Goal: Information Seeking & Learning: Learn about a topic

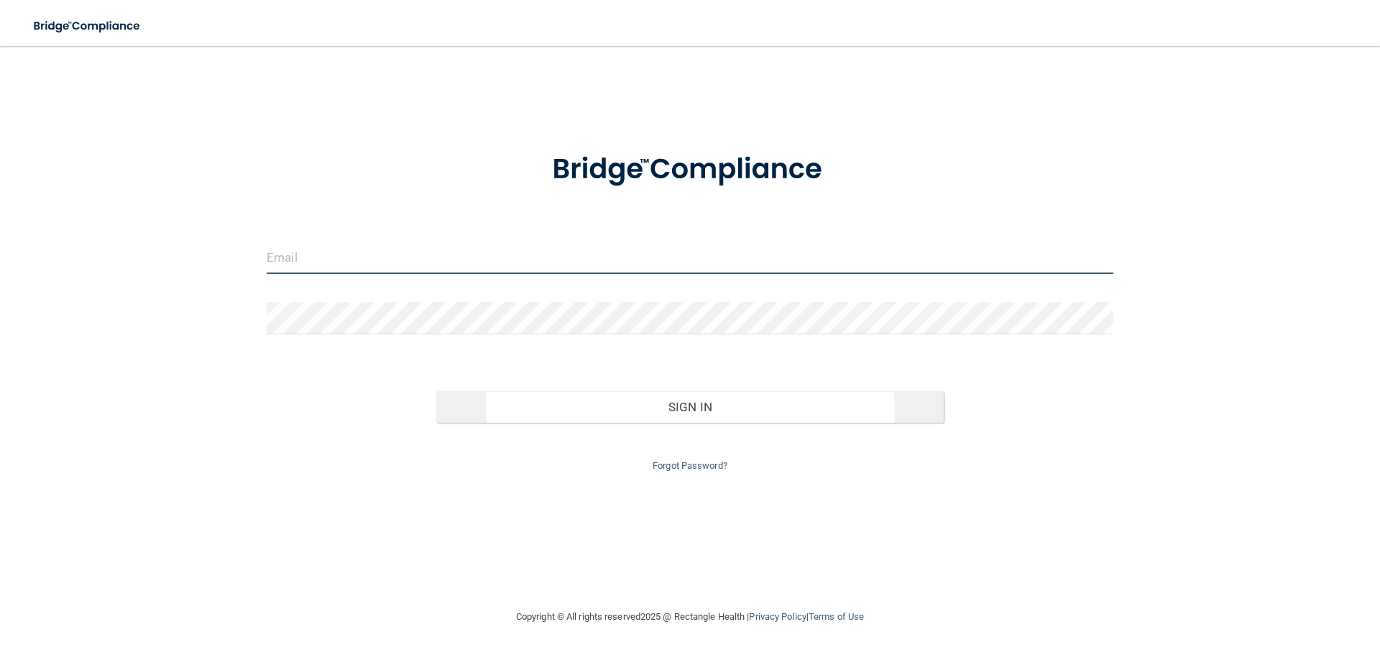
type input "[EMAIL_ADDRESS][DOMAIN_NAME]"
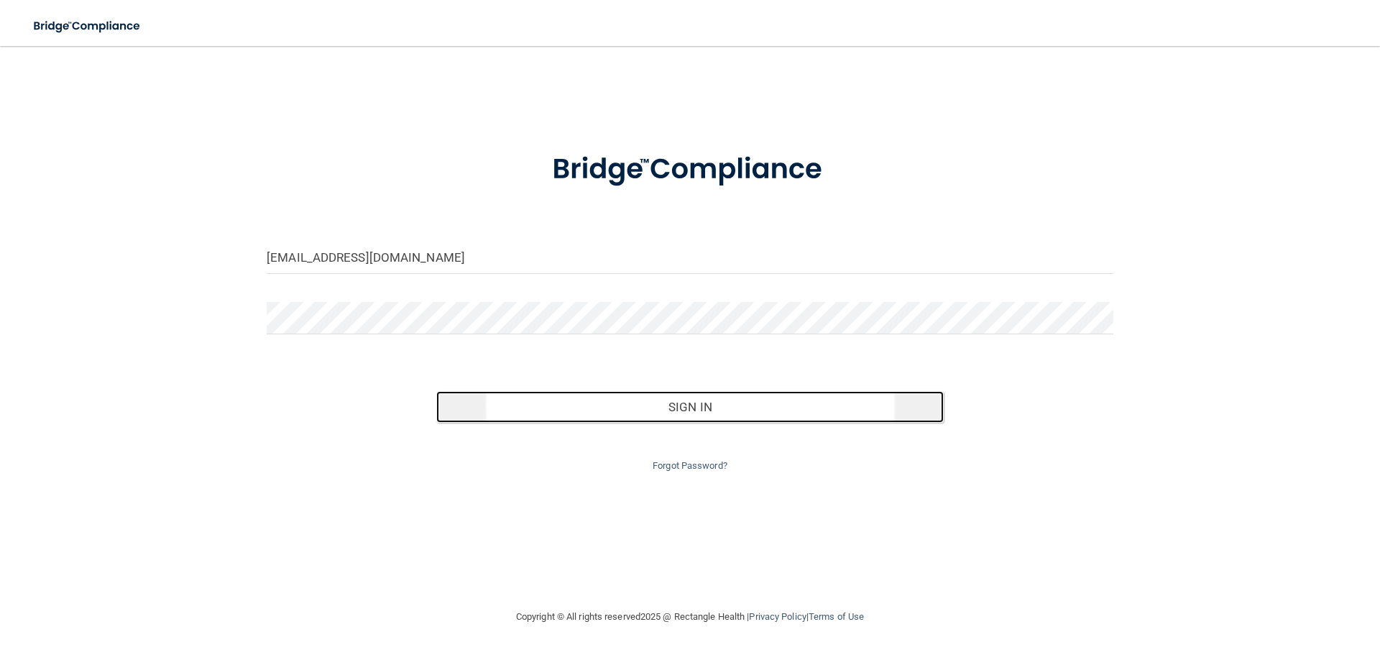
click at [710, 397] on button "Sign In" at bounding box center [690, 407] width 508 height 32
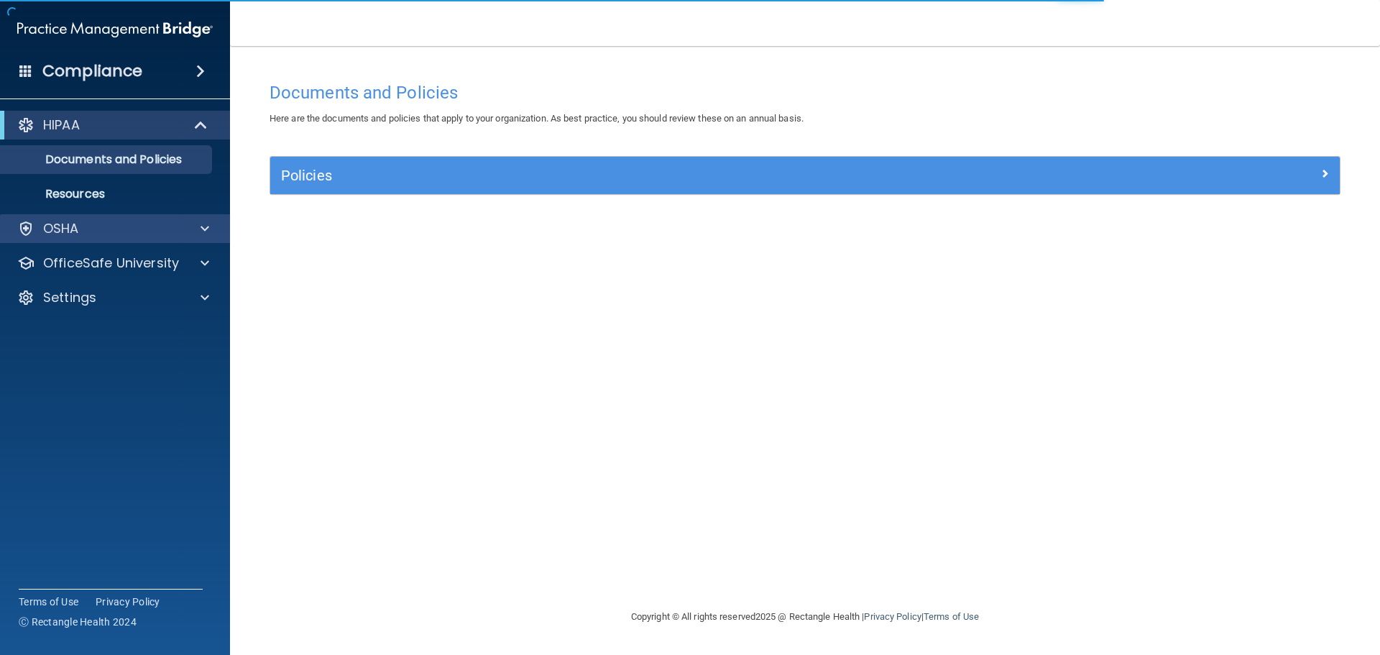
click at [188, 239] on div "OSHA" at bounding box center [115, 228] width 231 height 29
click at [208, 229] on span at bounding box center [204, 228] width 9 height 17
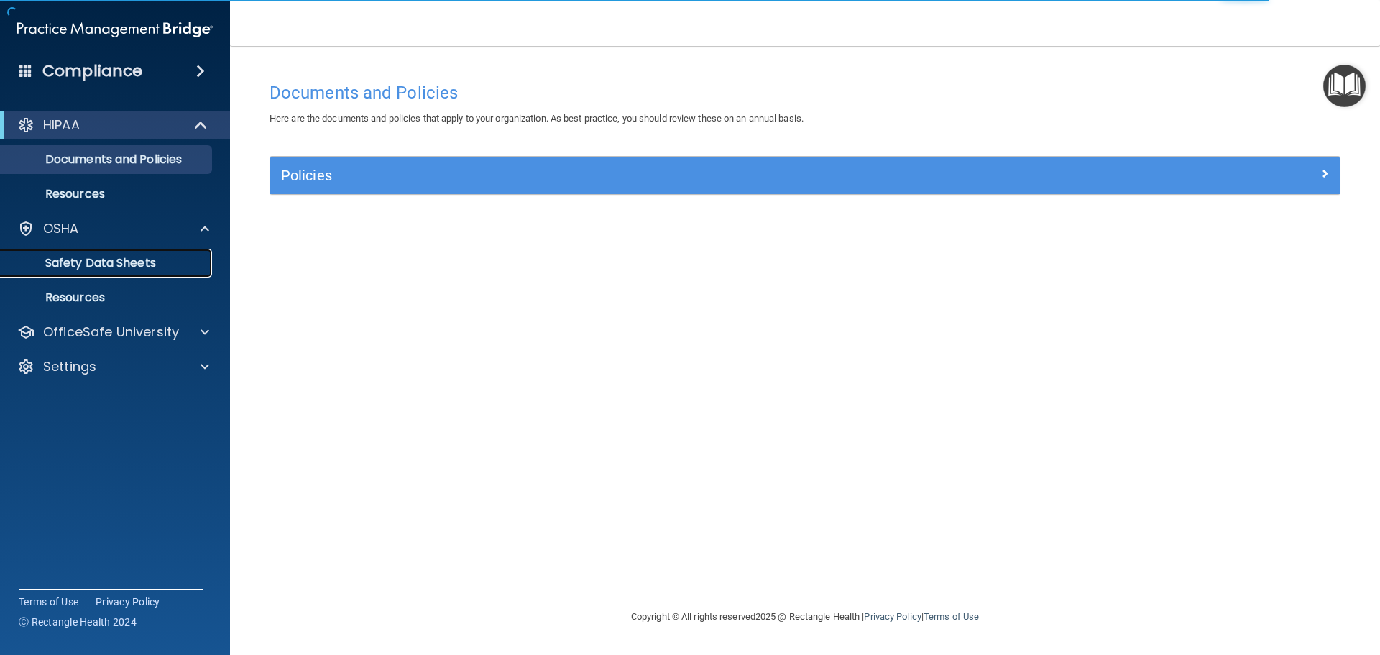
click at [83, 275] on link "Safety Data Sheets" at bounding box center [99, 263] width 226 height 29
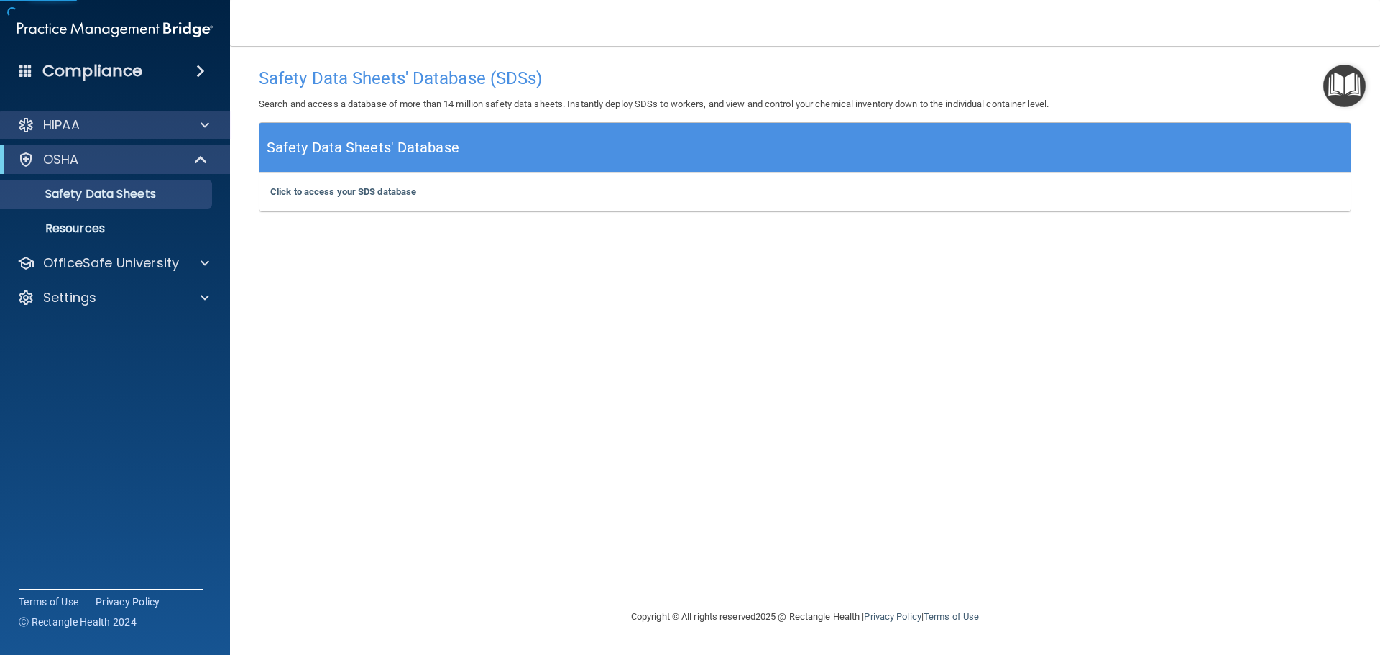
click at [198, 113] on div "HIPAA" at bounding box center [115, 125] width 231 height 29
click at [200, 124] on span at bounding box center [204, 124] width 9 height 17
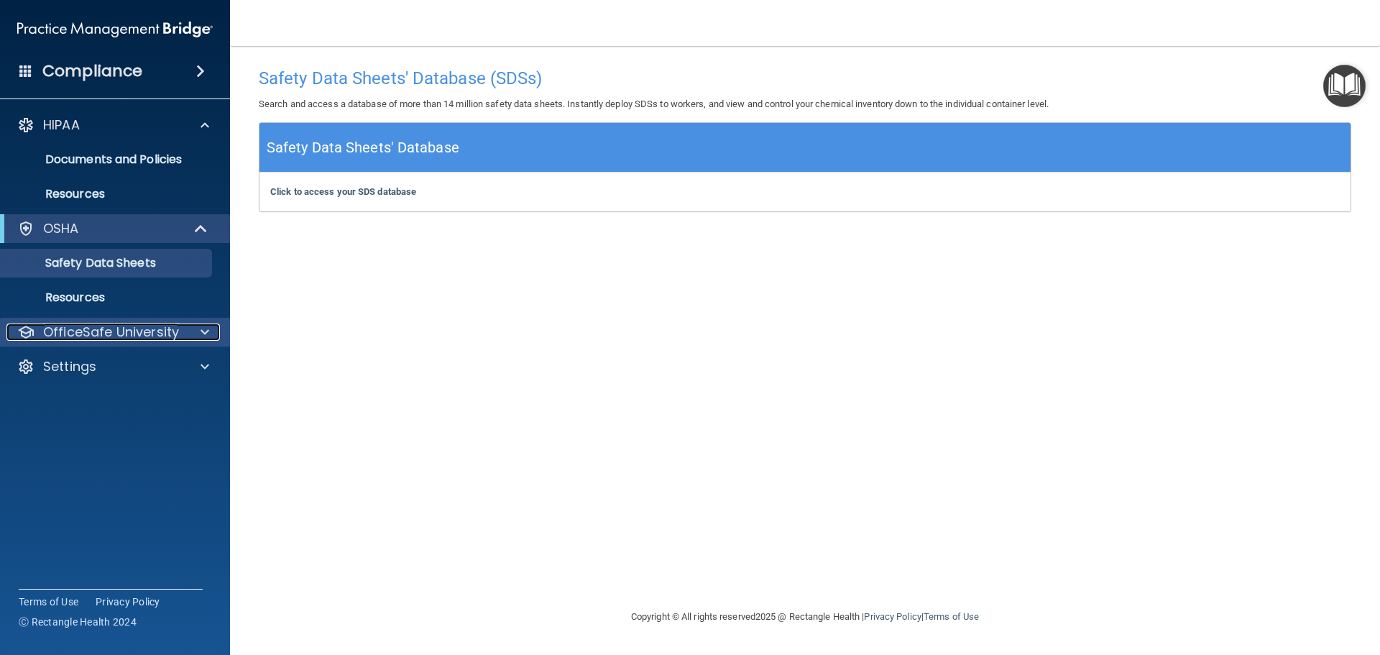
click at [200, 334] on div at bounding box center [203, 331] width 36 height 17
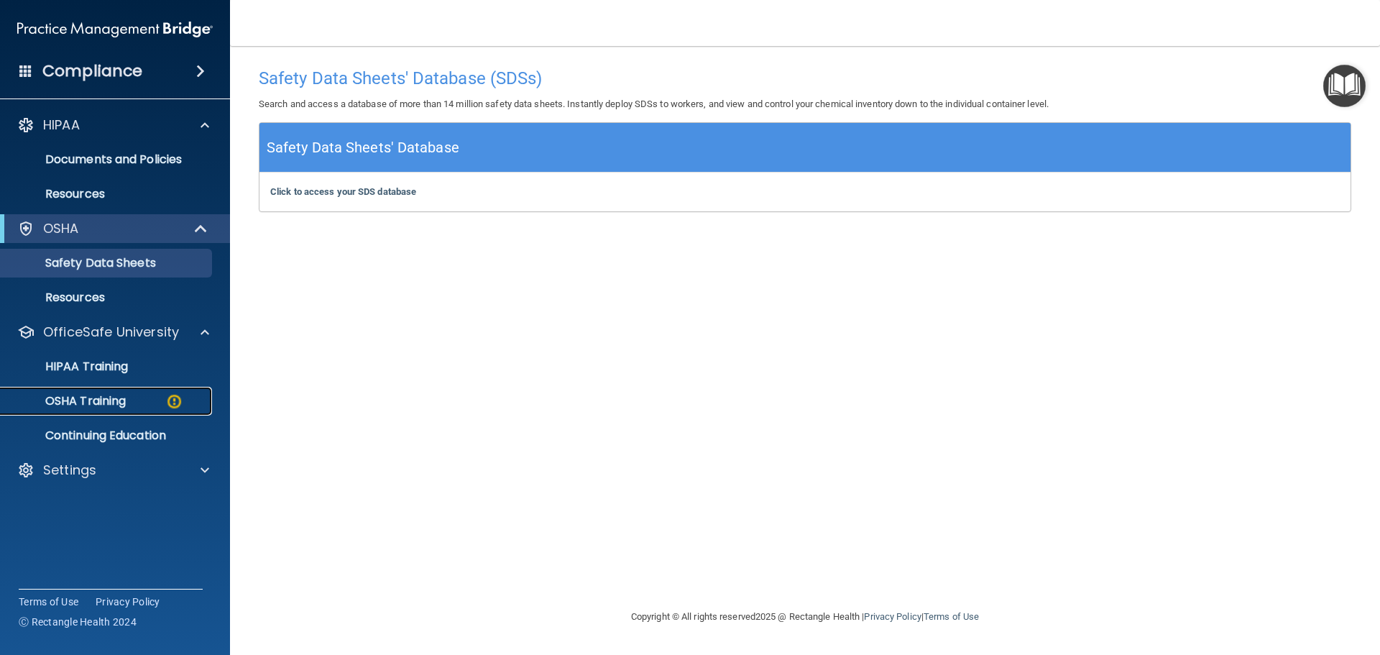
click at [116, 397] on p "OSHA Training" at bounding box center [67, 401] width 116 height 14
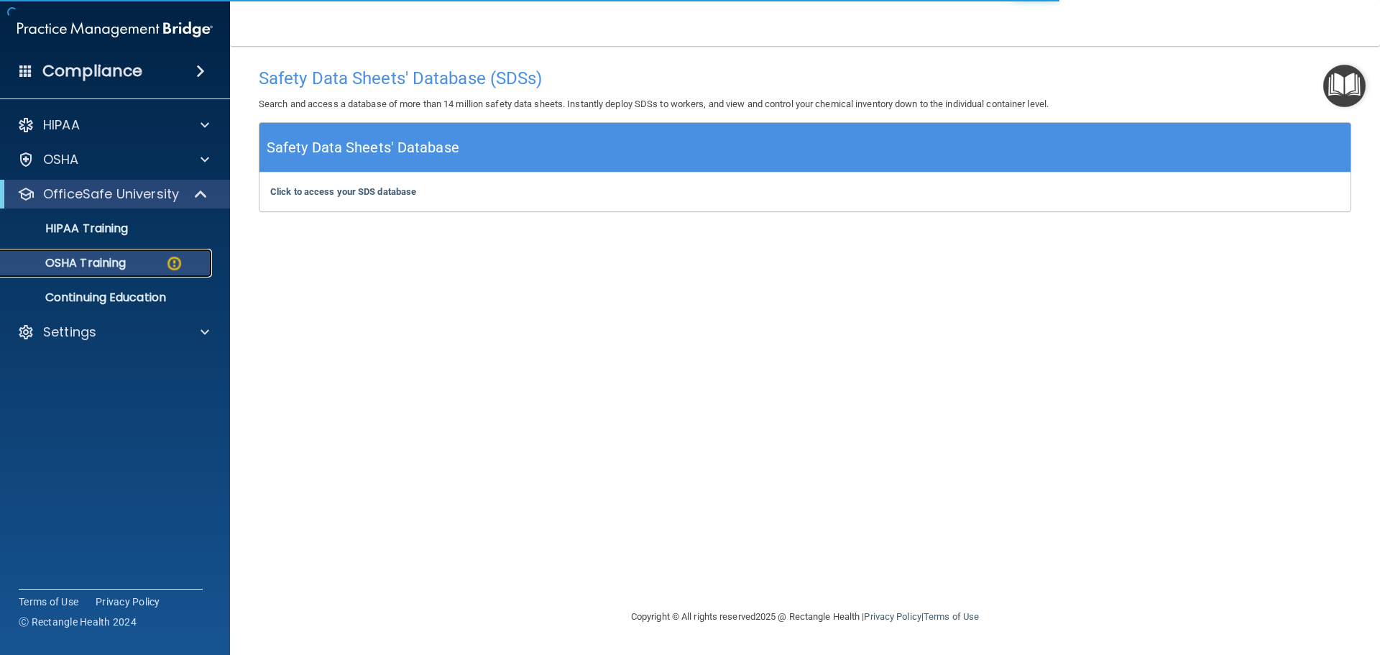
click at [180, 256] on img at bounding box center [174, 263] width 18 height 18
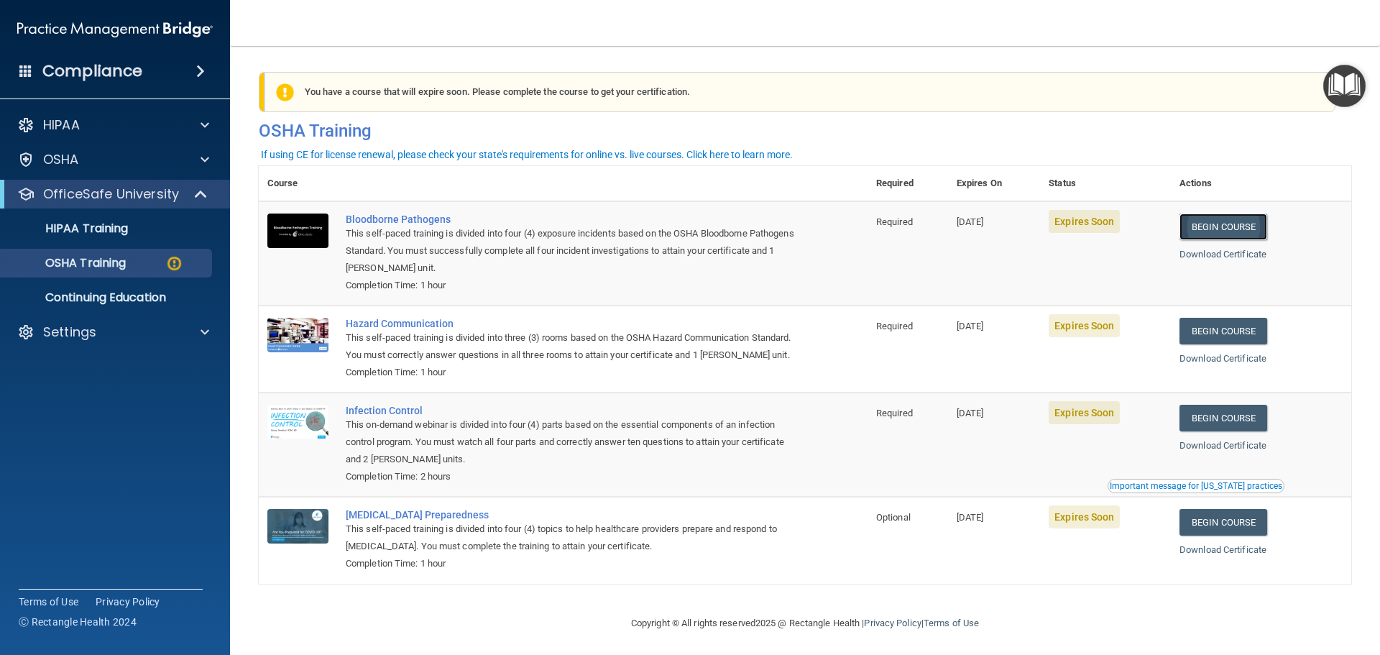
click at [1244, 226] on link "Begin Course" at bounding box center [1223, 226] width 88 height 27
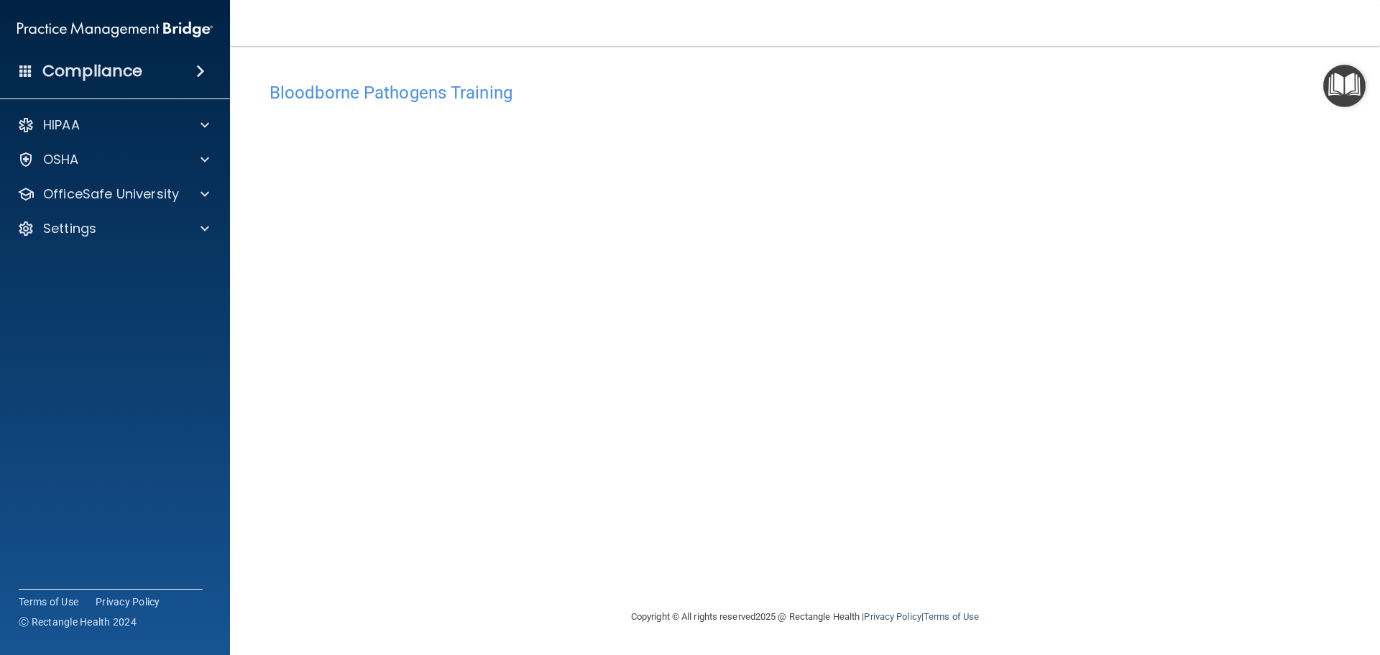
click at [949, 553] on div "Bloodborne Pathogens Training This course doesn’t expire until 08/15/2025. Are …" at bounding box center [805, 341] width 1092 height 533
click at [1067, 577] on div "Bloodborne Pathogens Training This course doesn’t expire until 08/15/2025. Are …" at bounding box center [805, 341] width 1092 height 533
click at [202, 172] on div "OSHA" at bounding box center [115, 159] width 231 height 29
click at [205, 152] on span at bounding box center [204, 159] width 9 height 17
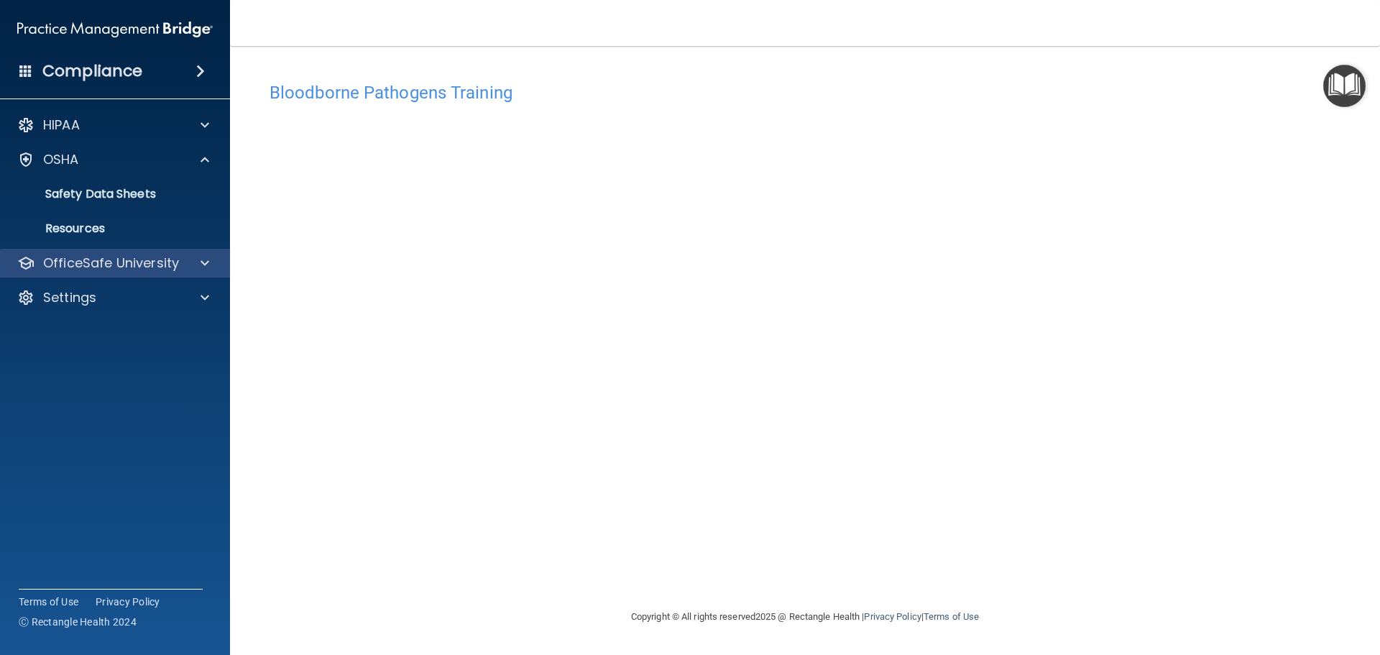
click at [203, 250] on div "OfficeSafe University" at bounding box center [115, 263] width 231 height 29
click at [205, 255] on span at bounding box center [204, 262] width 9 height 17
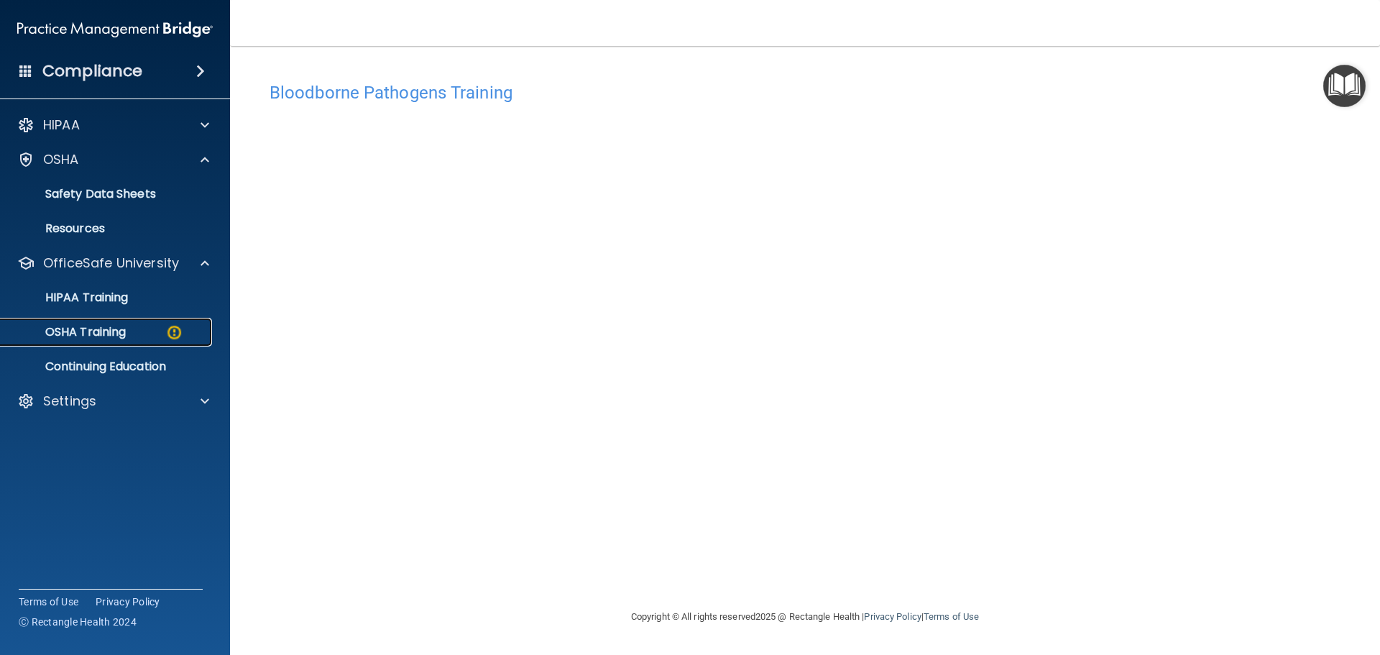
click at [126, 326] on p "OSHA Training" at bounding box center [67, 332] width 116 height 14
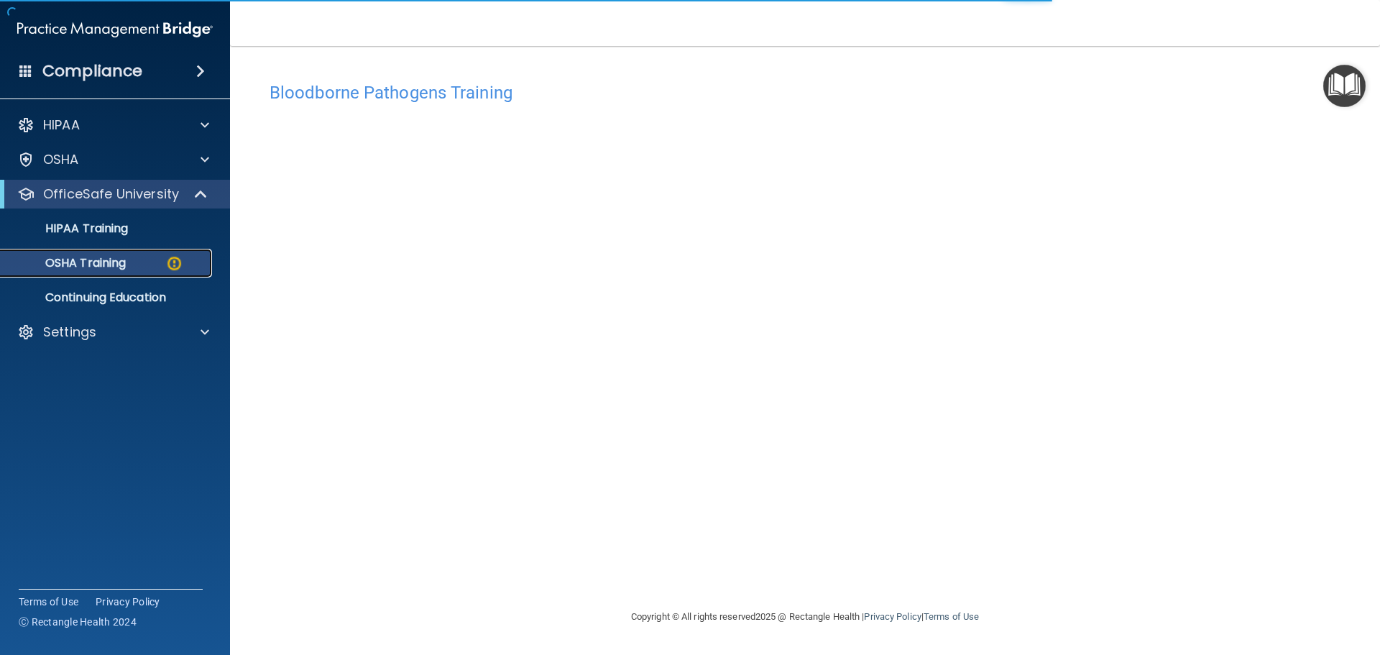
click at [99, 267] on p "OSHA Training" at bounding box center [67, 263] width 116 height 14
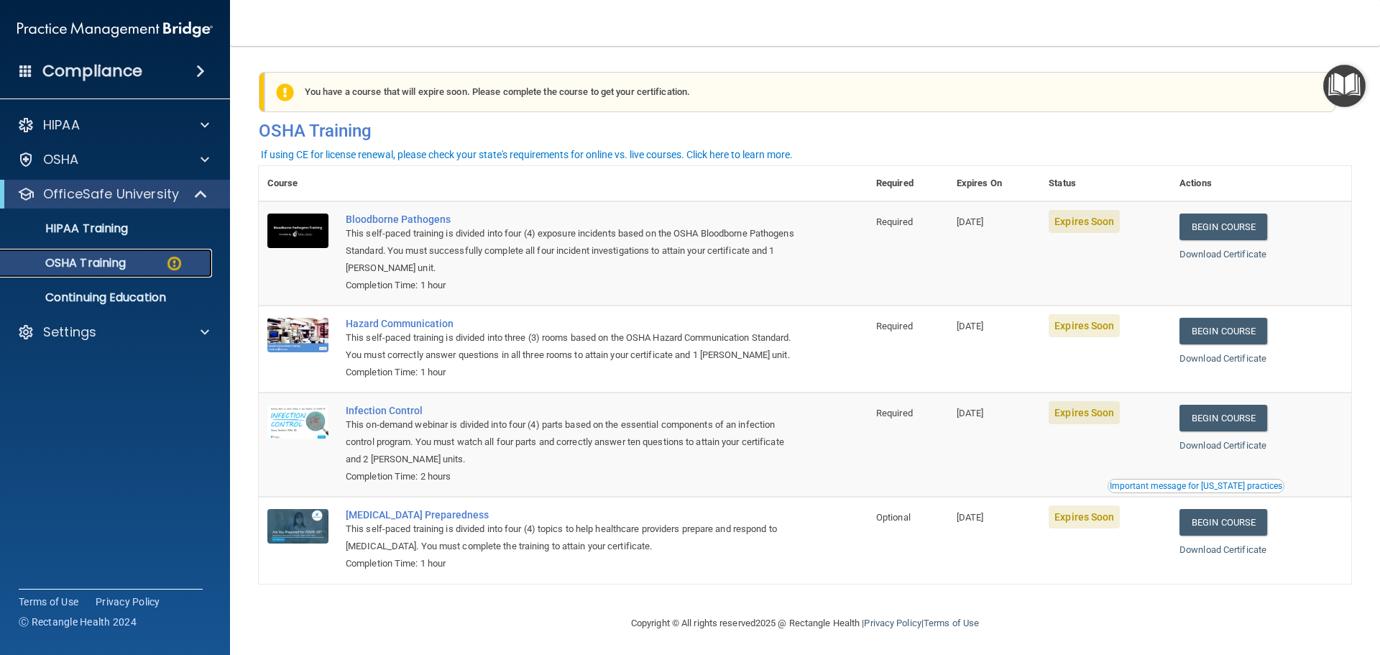
scroll to position [24, 0]
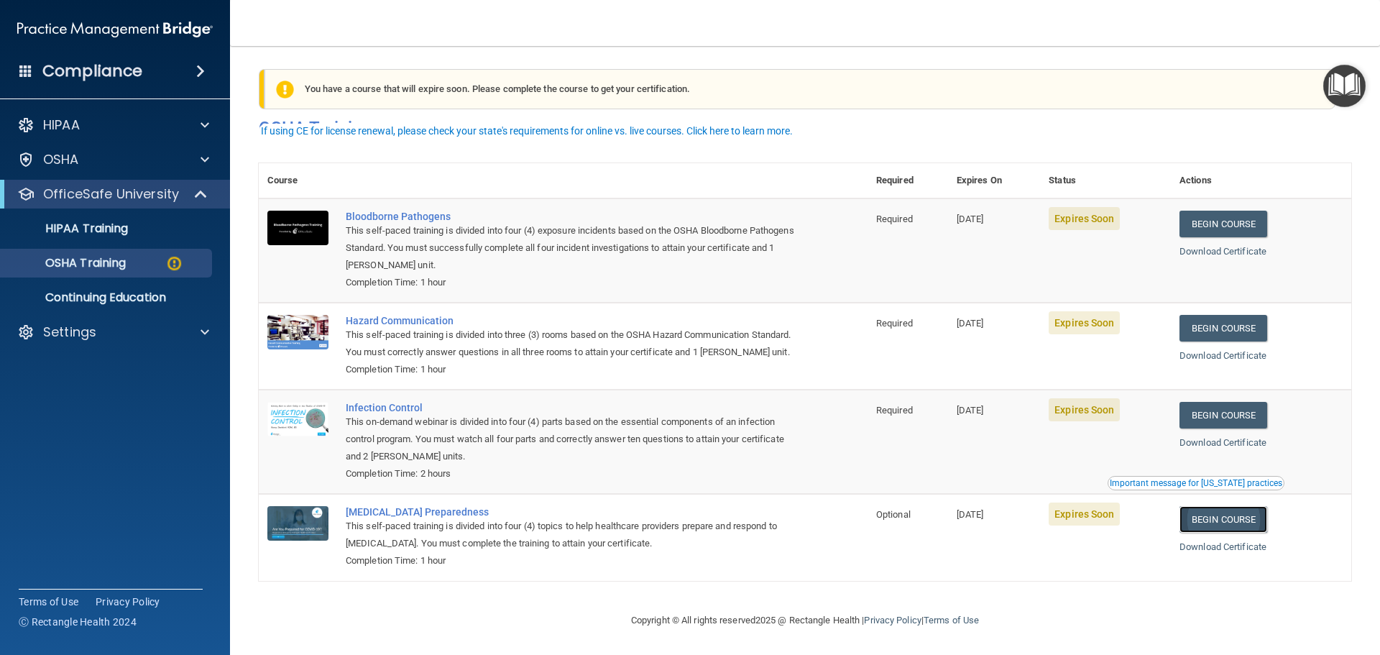
click at [1235, 513] on link "Begin Course" at bounding box center [1223, 519] width 88 height 27
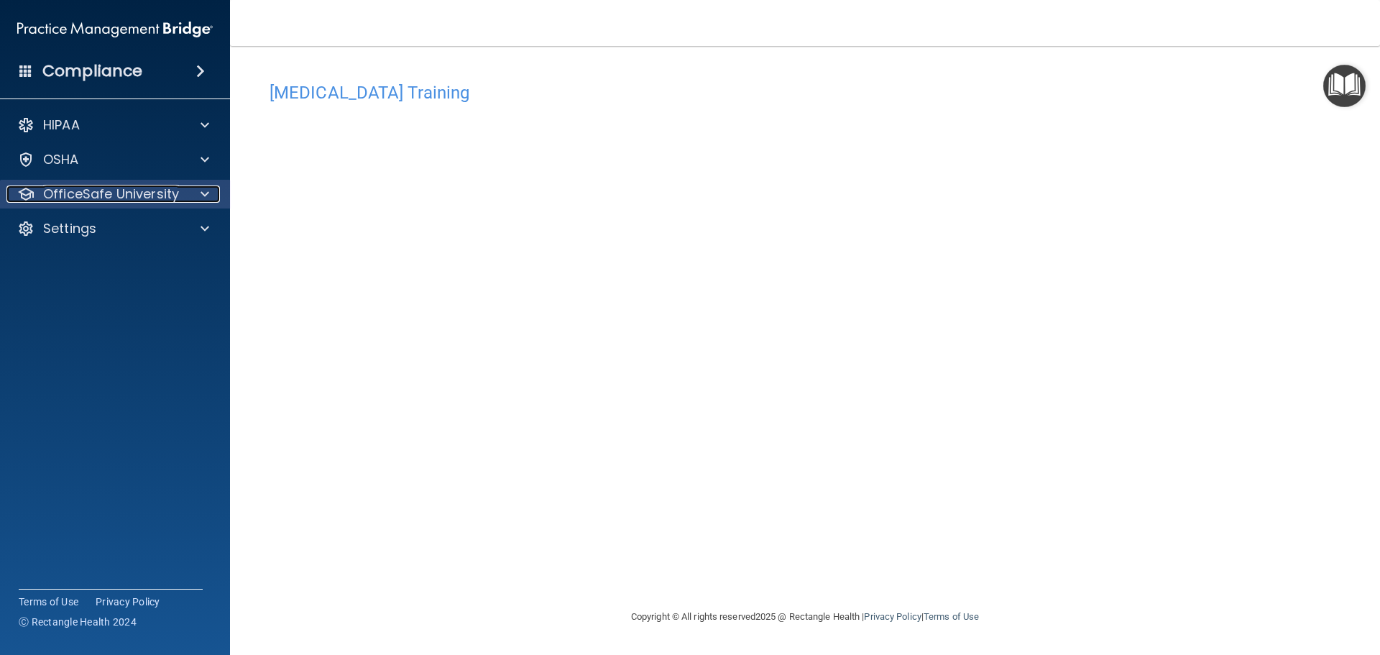
click at [211, 194] on div at bounding box center [203, 193] width 36 height 17
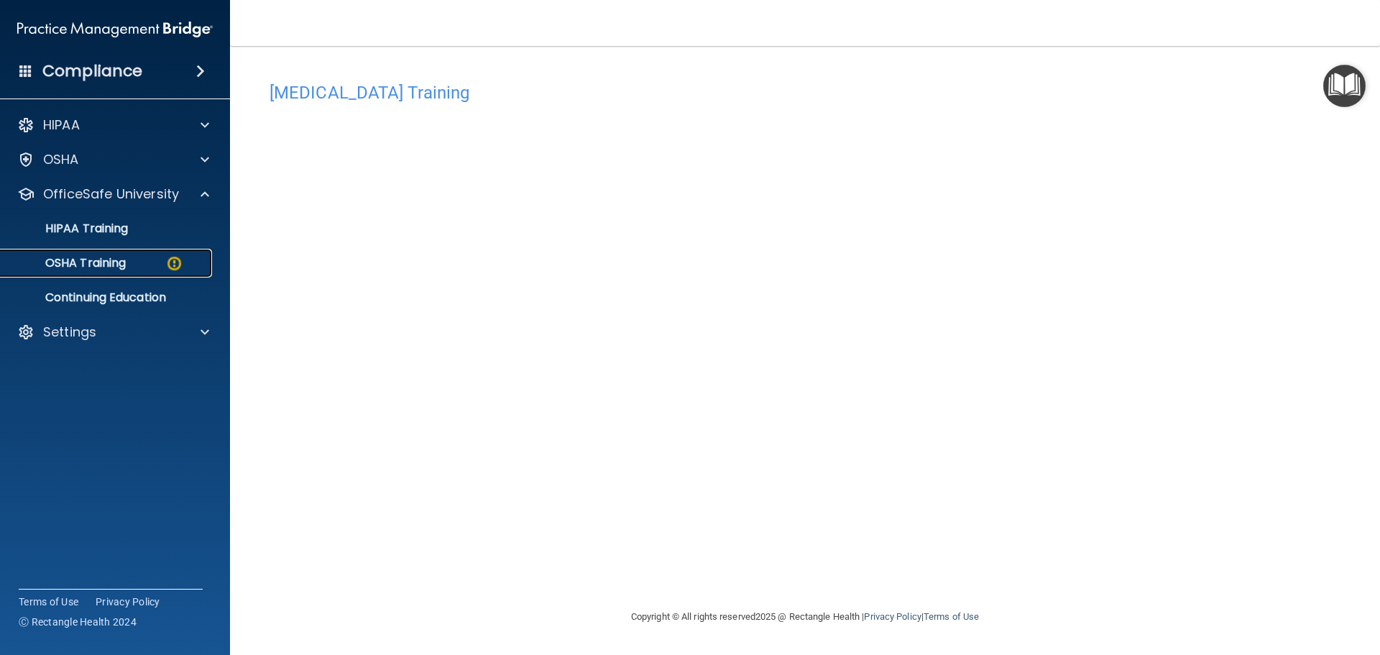
click at [114, 257] on p "OSHA Training" at bounding box center [67, 263] width 116 height 14
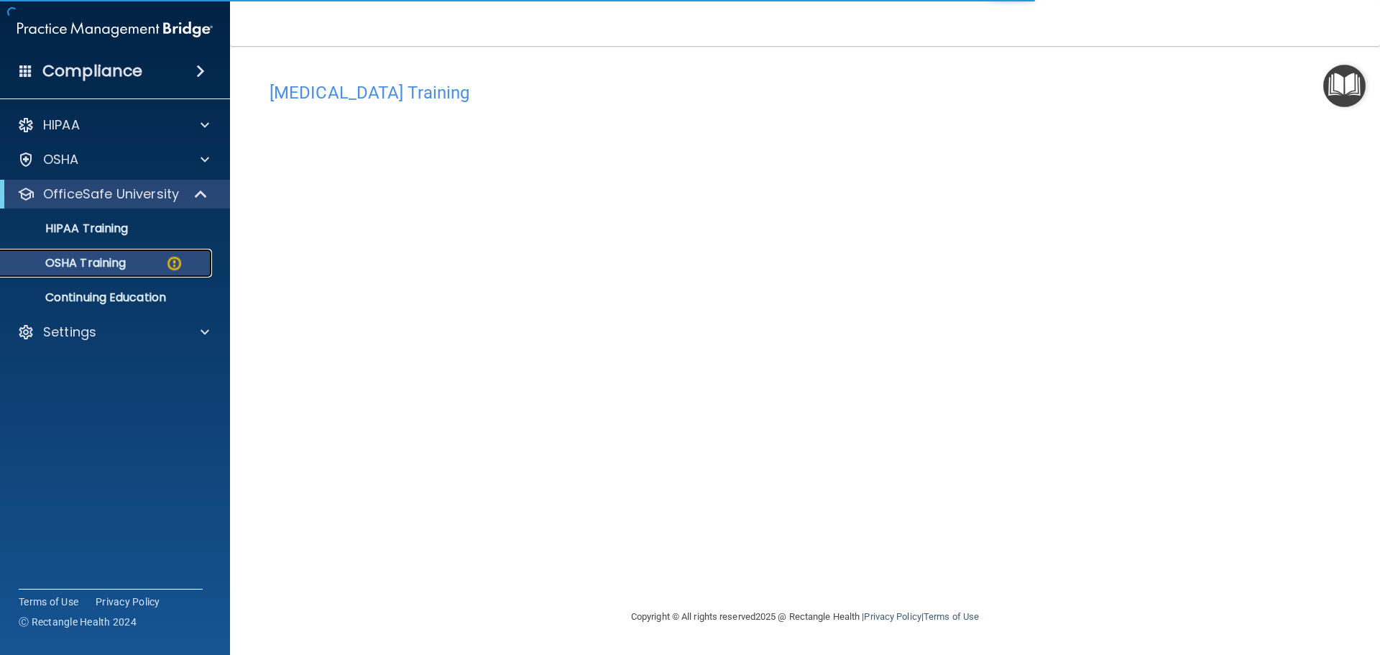
click at [180, 263] on img at bounding box center [174, 263] width 18 height 18
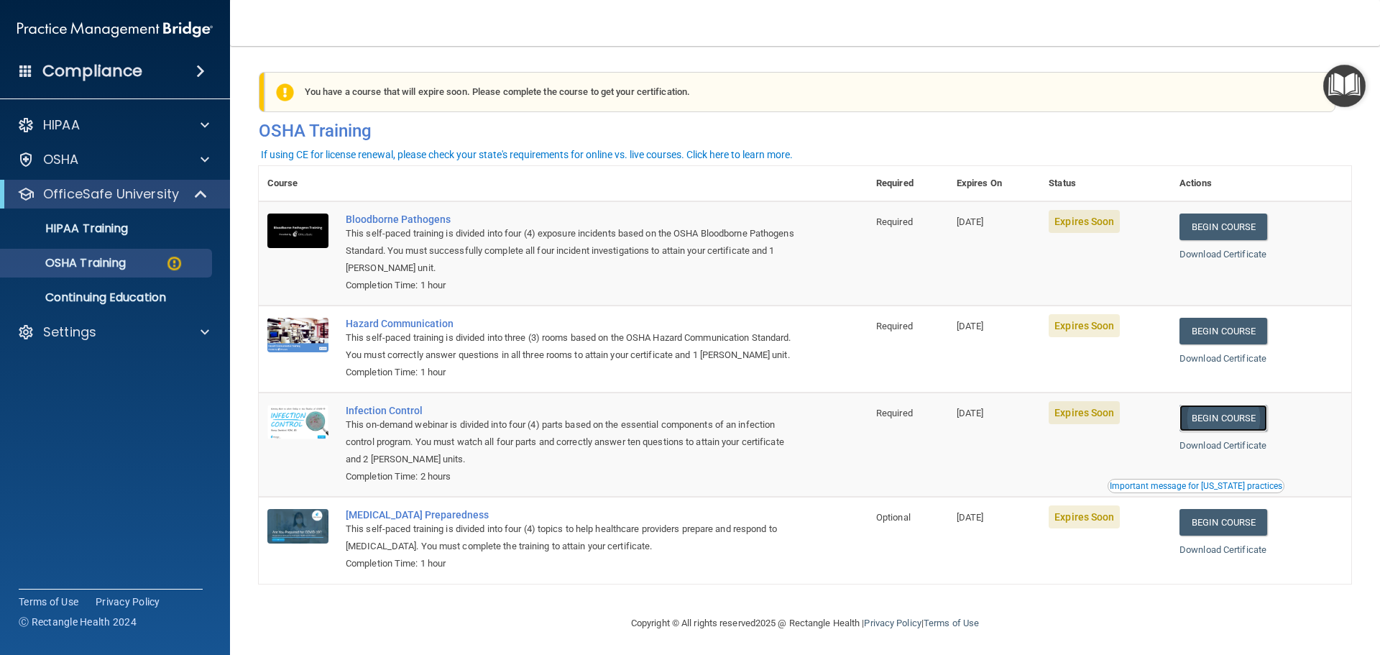
click at [1212, 431] on link "Begin Course" at bounding box center [1223, 418] width 88 height 27
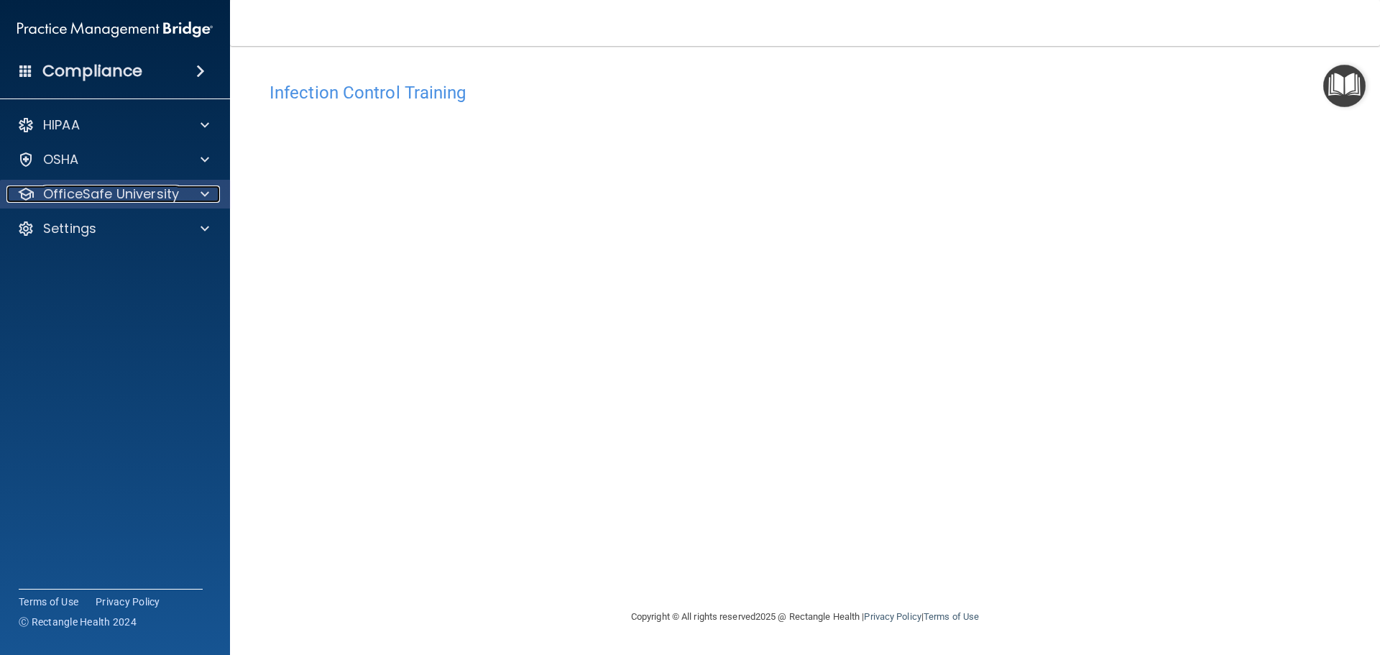
click at [211, 193] on div at bounding box center [203, 193] width 36 height 17
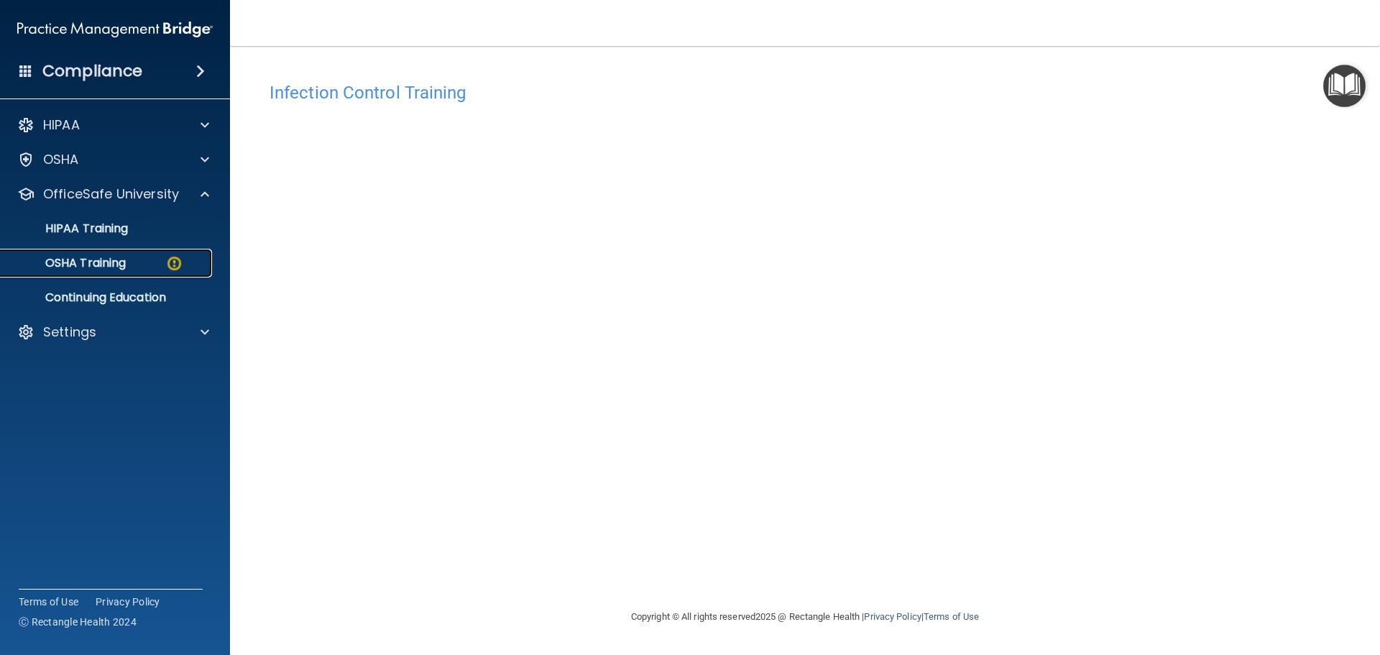
click at [144, 267] on div "OSHA Training" at bounding box center [107, 263] width 196 height 14
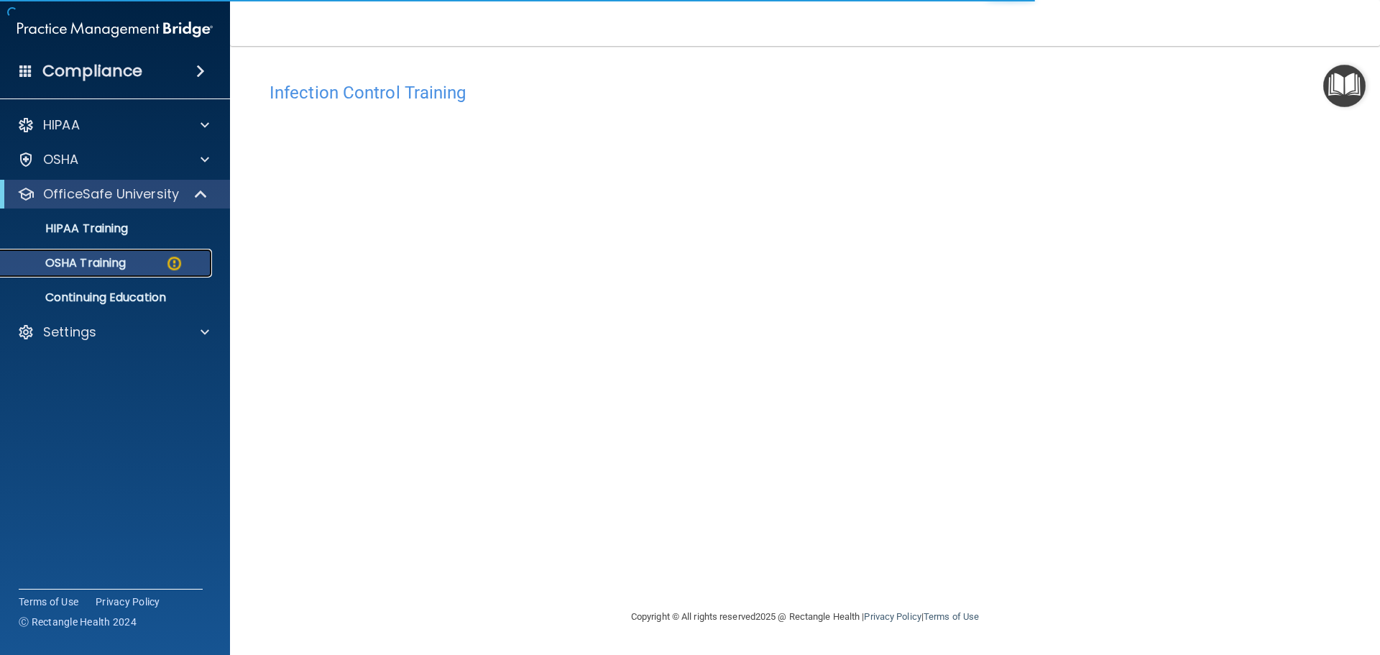
click at [170, 264] on img at bounding box center [174, 263] width 18 height 18
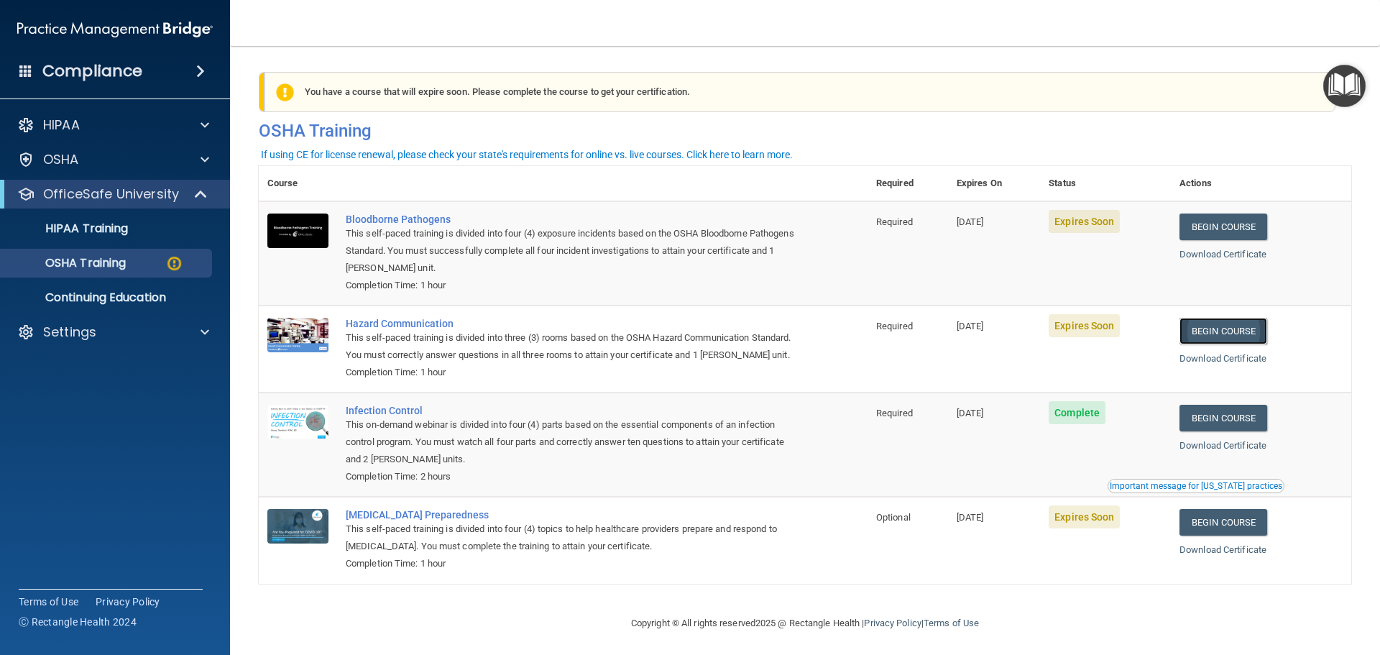
click at [1236, 322] on link "Begin Course" at bounding box center [1223, 331] width 88 height 27
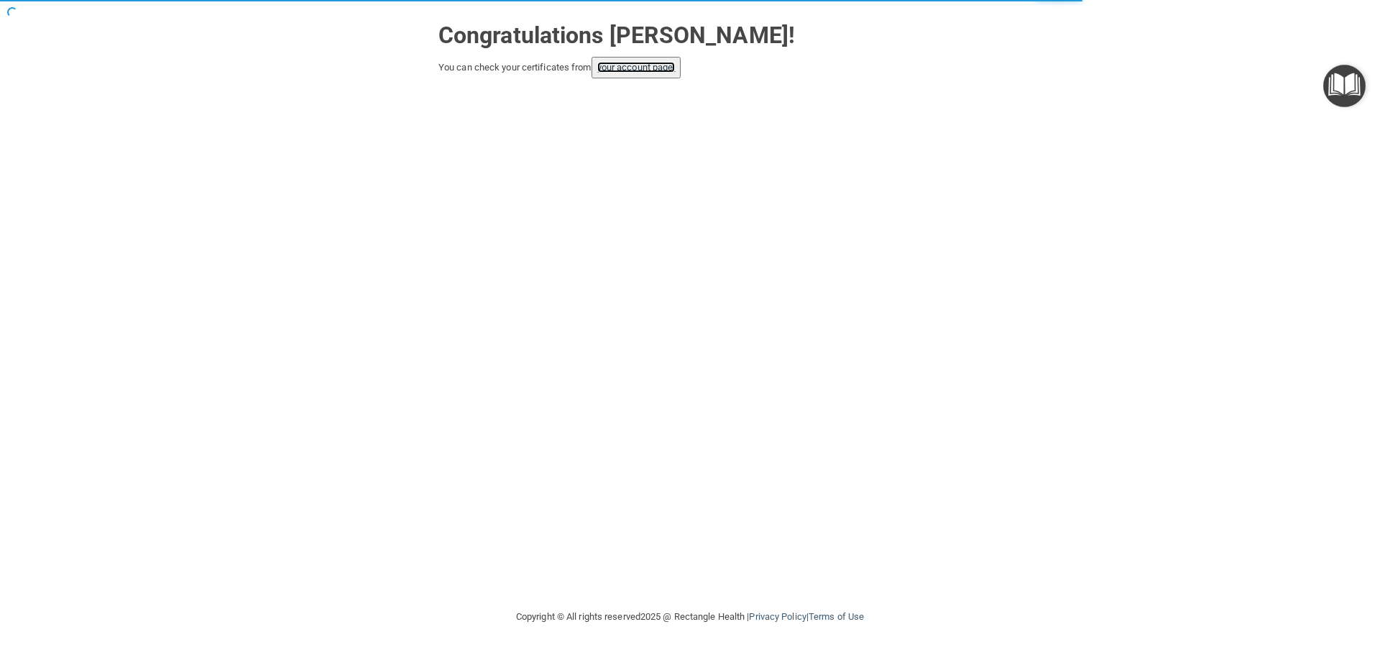
click at [634, 65] on link "your account page!" at bounding box center [636, 67] width 78 height 11
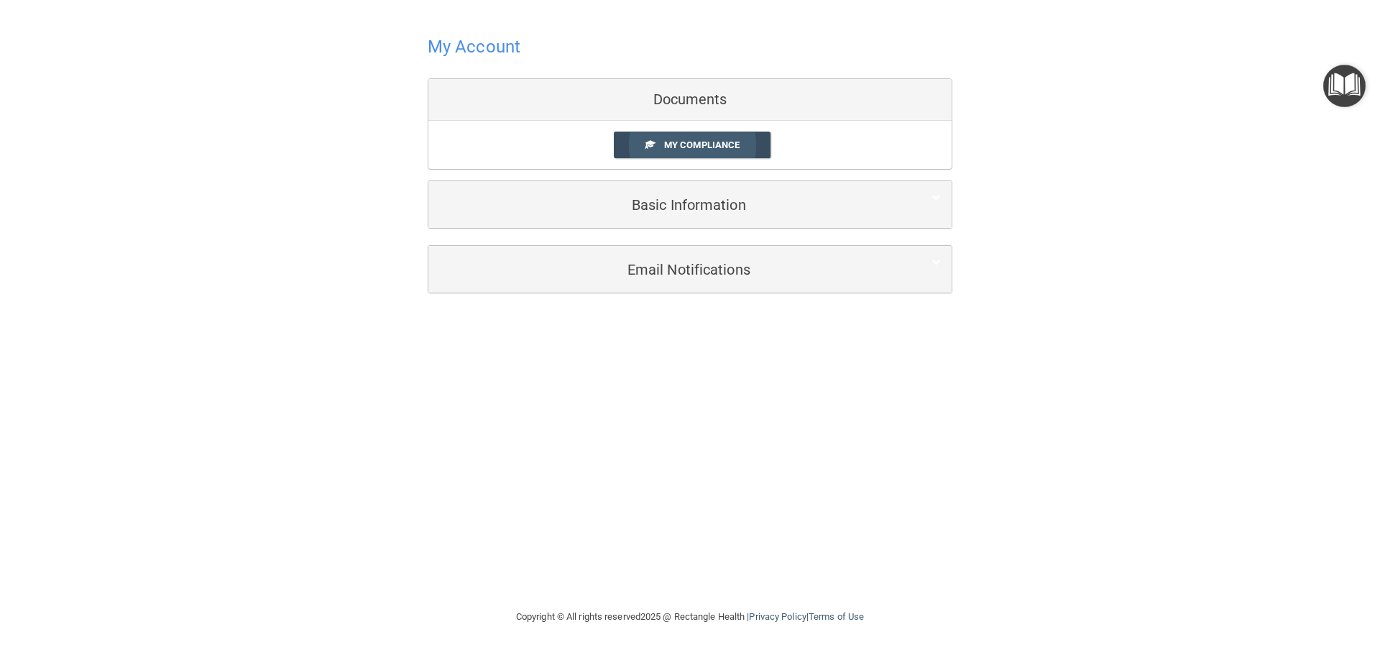
click at [726, 142] on span "My Compliance" at bounding box center [701, 144] width 75 height 11
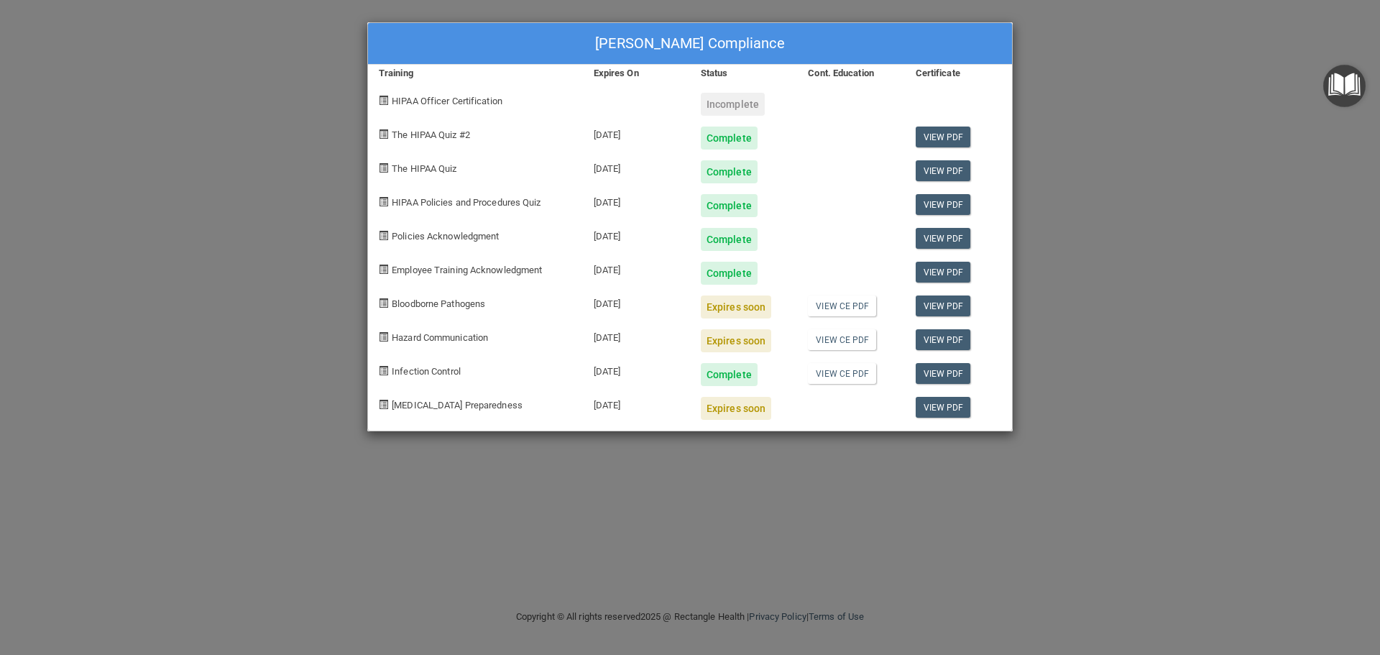
click at [1093, 150] on div "[PERSON_NAME] Compliance Training Expires On Status Cont. Education Certificate…" at bounding box center [690, 327] width 1380 height 655
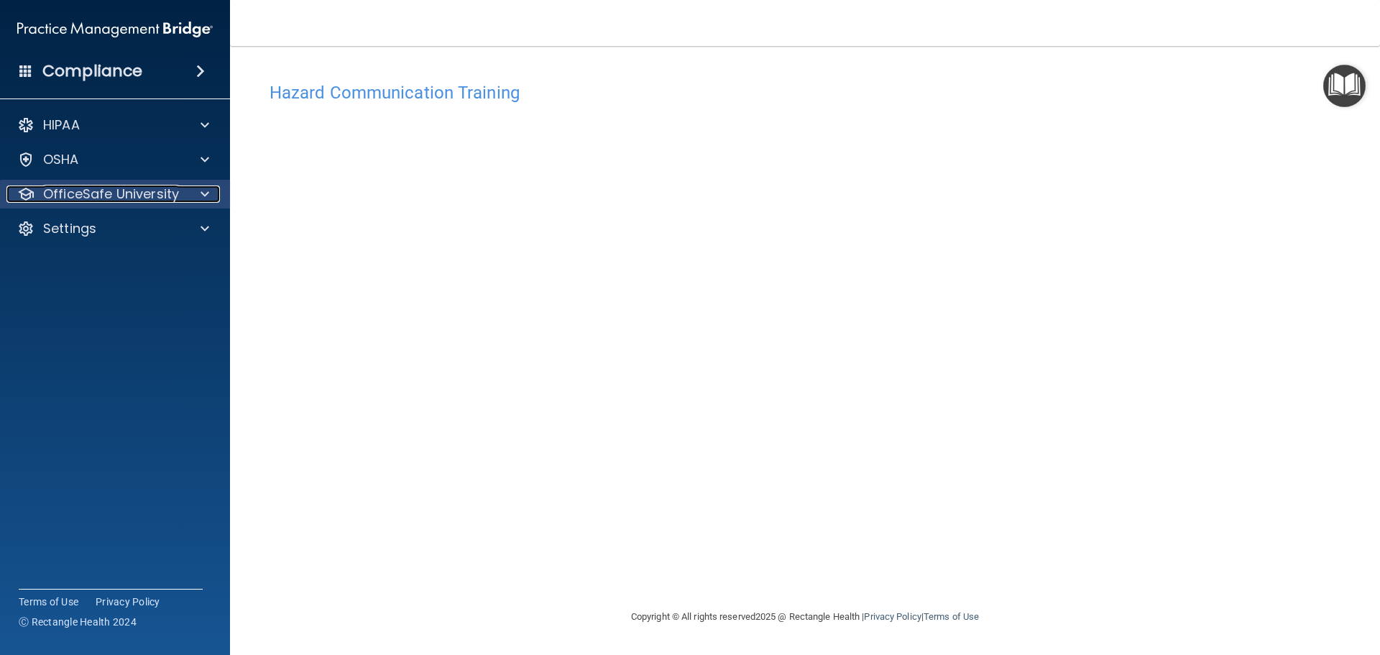
click at [197, 201] on div at bounding box center [203, 193] width 36 height 17
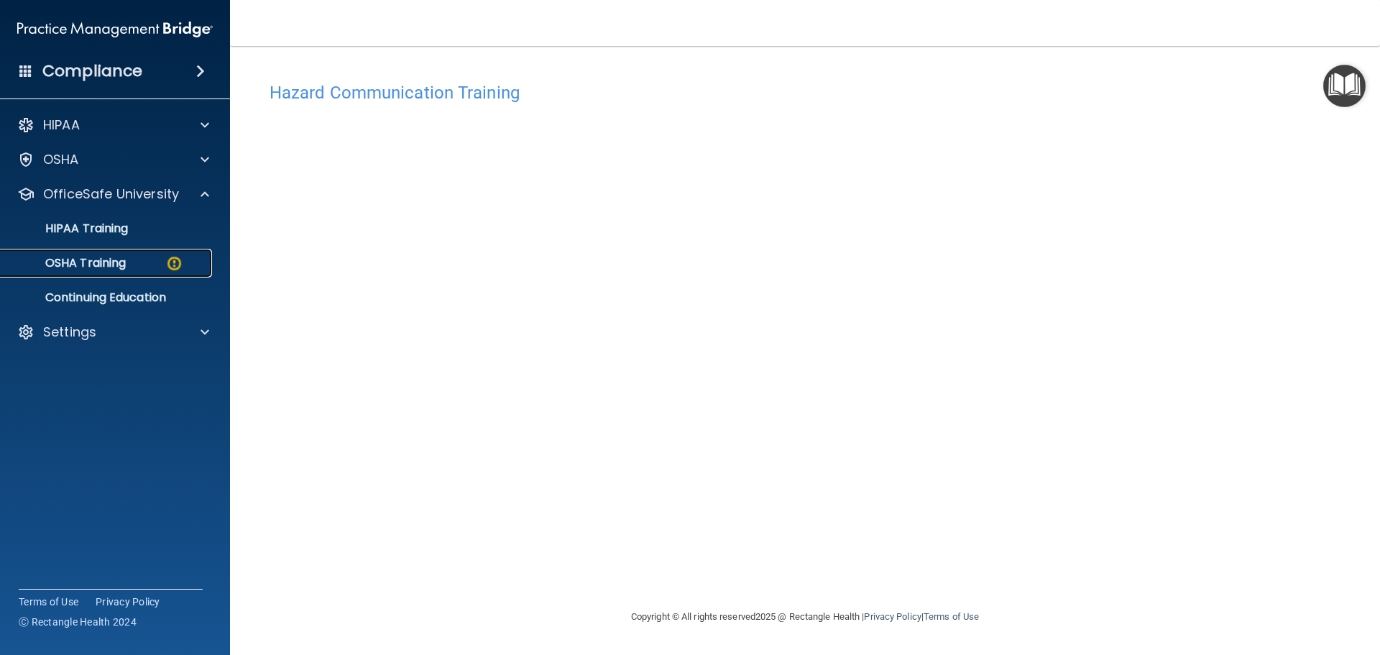
click at [98, 267] on p "OSHA Training" at bounding box center [67, 263] width 116 height 14
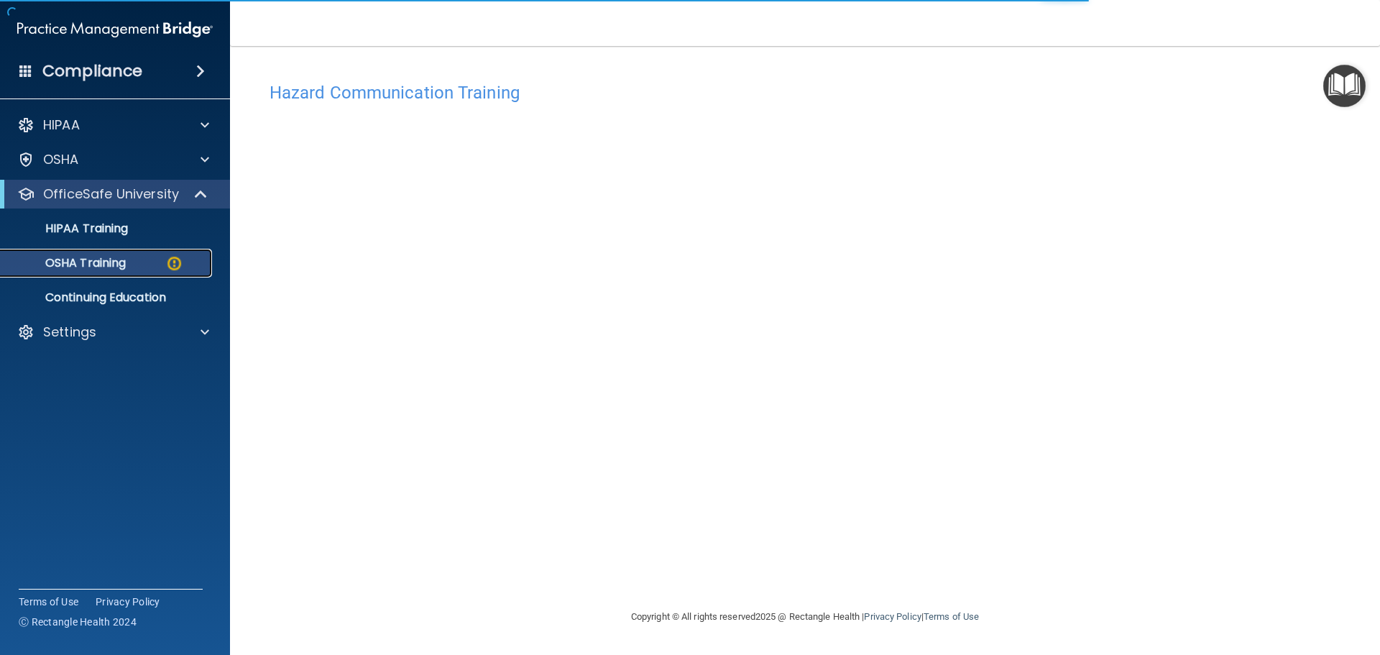
click at [171, 261] on img at bounding box center [174, 263] width 18 height 18
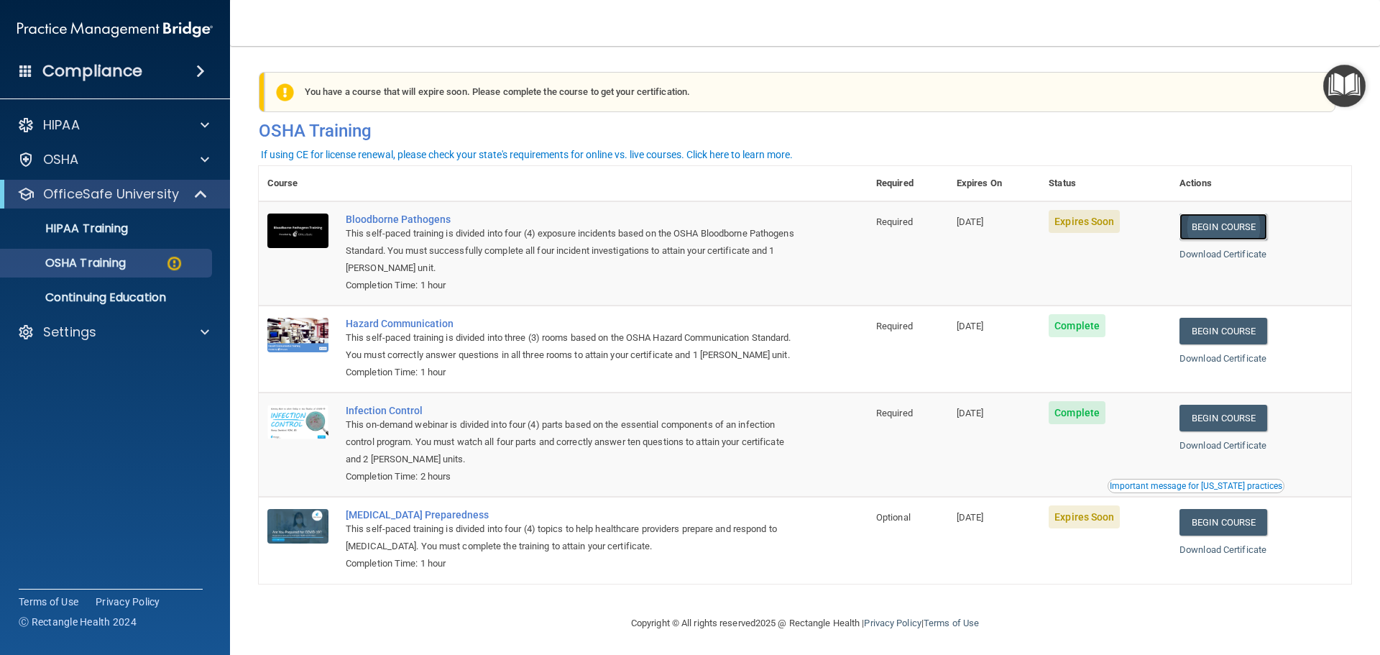
click at [1229, 229] on link "Begin Course" at bounding box center [1223, 226] width 88 height 27
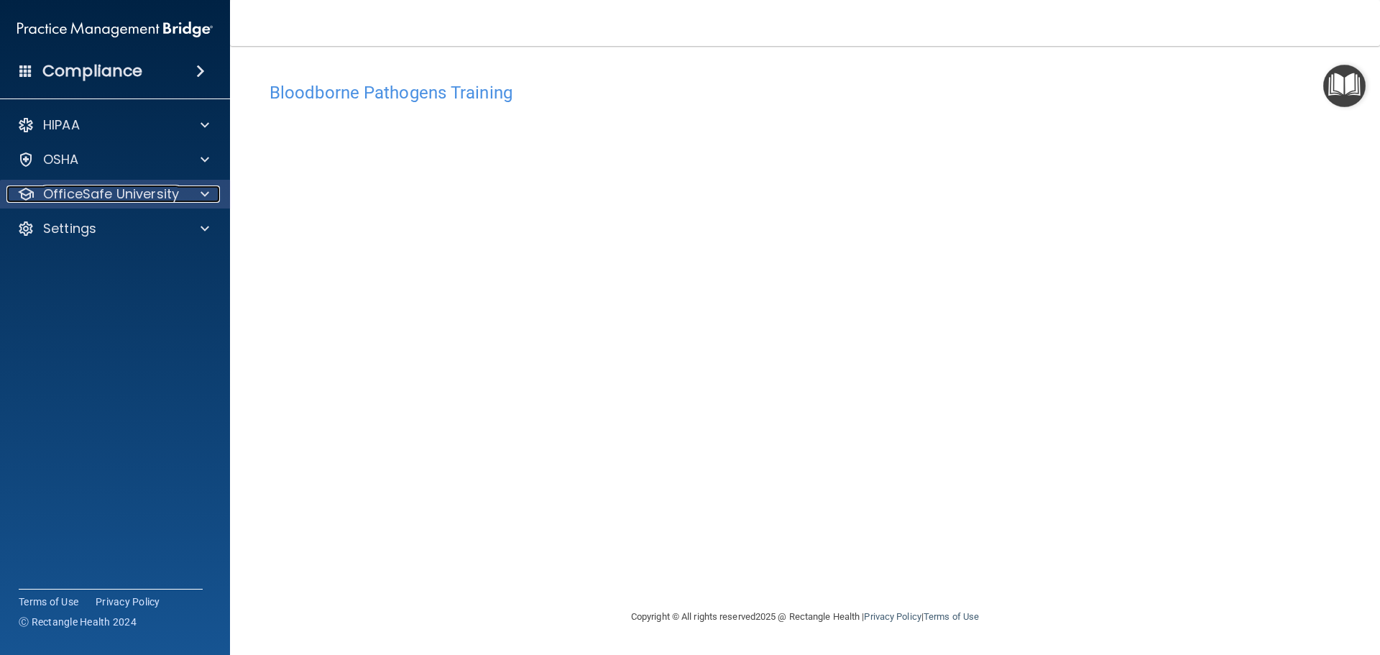
click at [204, 195] on span at bounding box center [204, 193] width 9 height 17
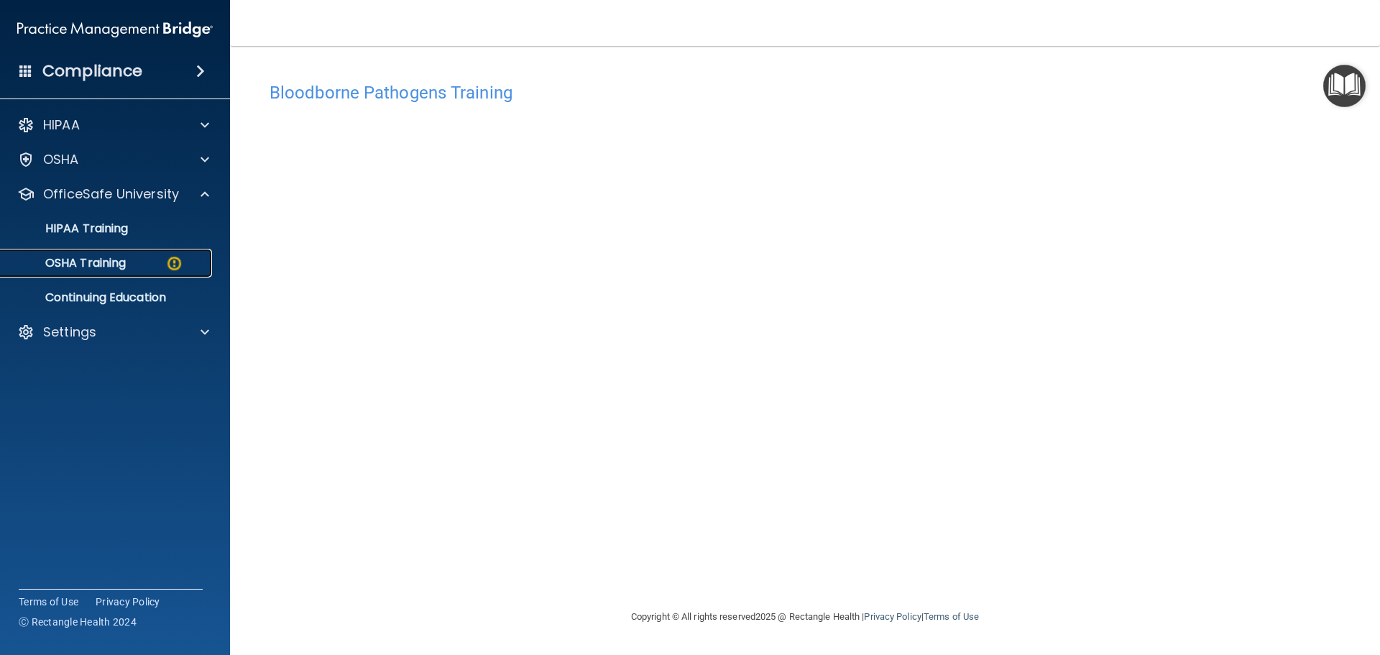
click at [107, 268] on p "OSHA Training" at bounding box center [67, 263] width 116 height 14
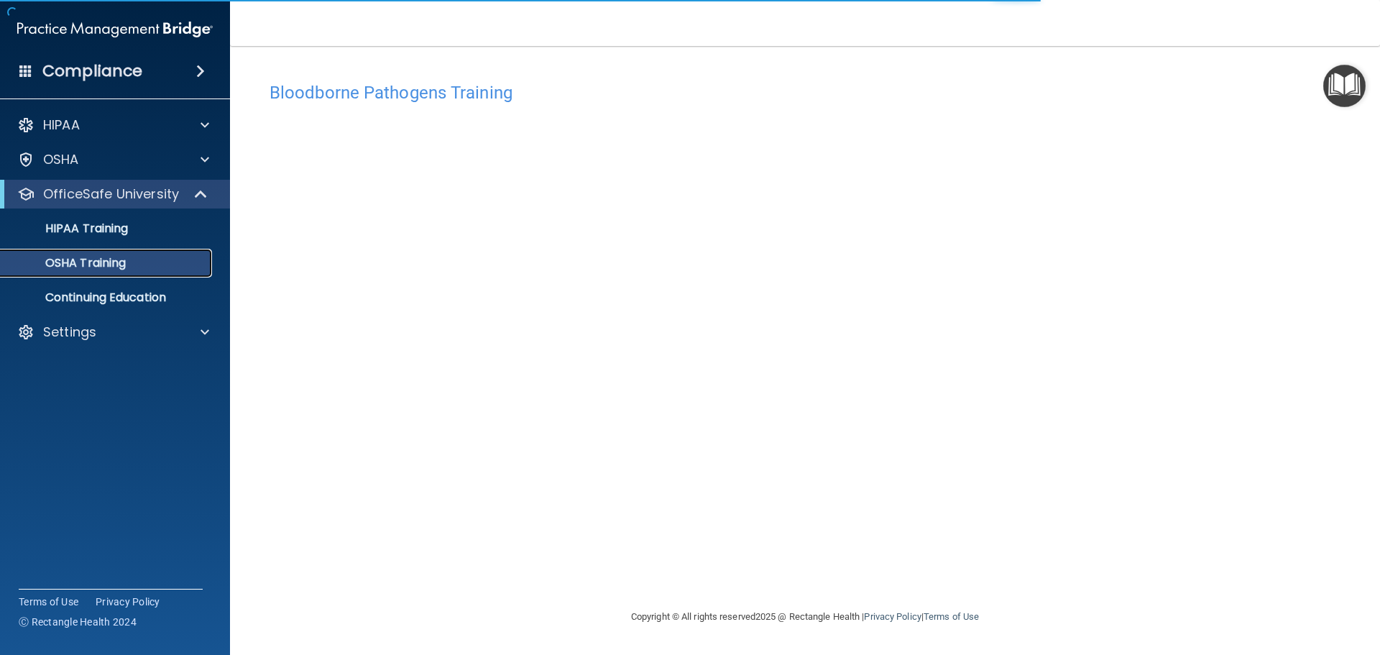
click at [102, 268] on p "OSHA Training" at bounding box center [67, 263] width 116 height 14
click at [118, 263] on p "OSHA Training" at bounding box center [67, 263] width 116 height 14
